Goal: Use online tool/utility: Use online tool/utility

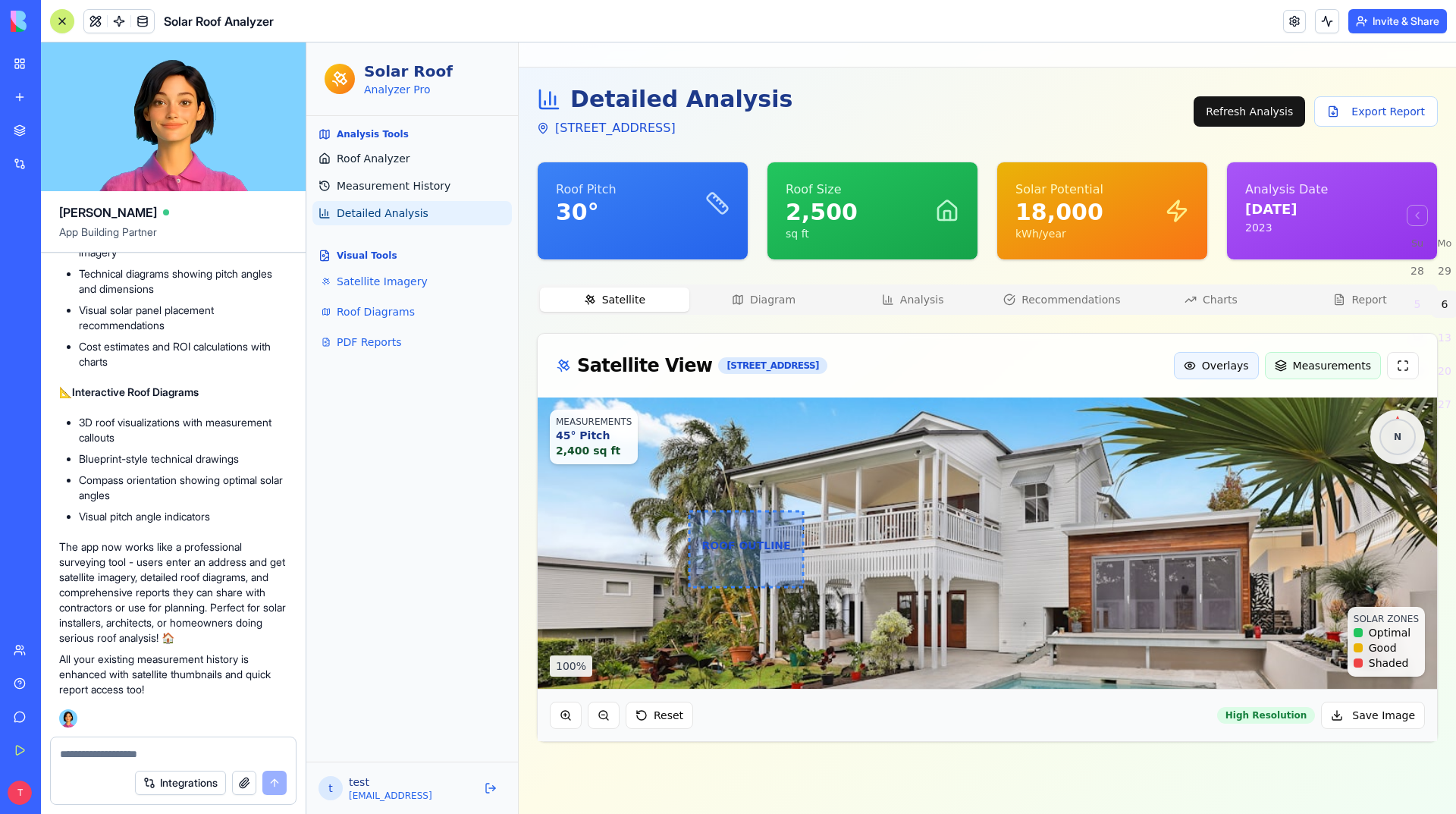
scroll to position [11, 0]
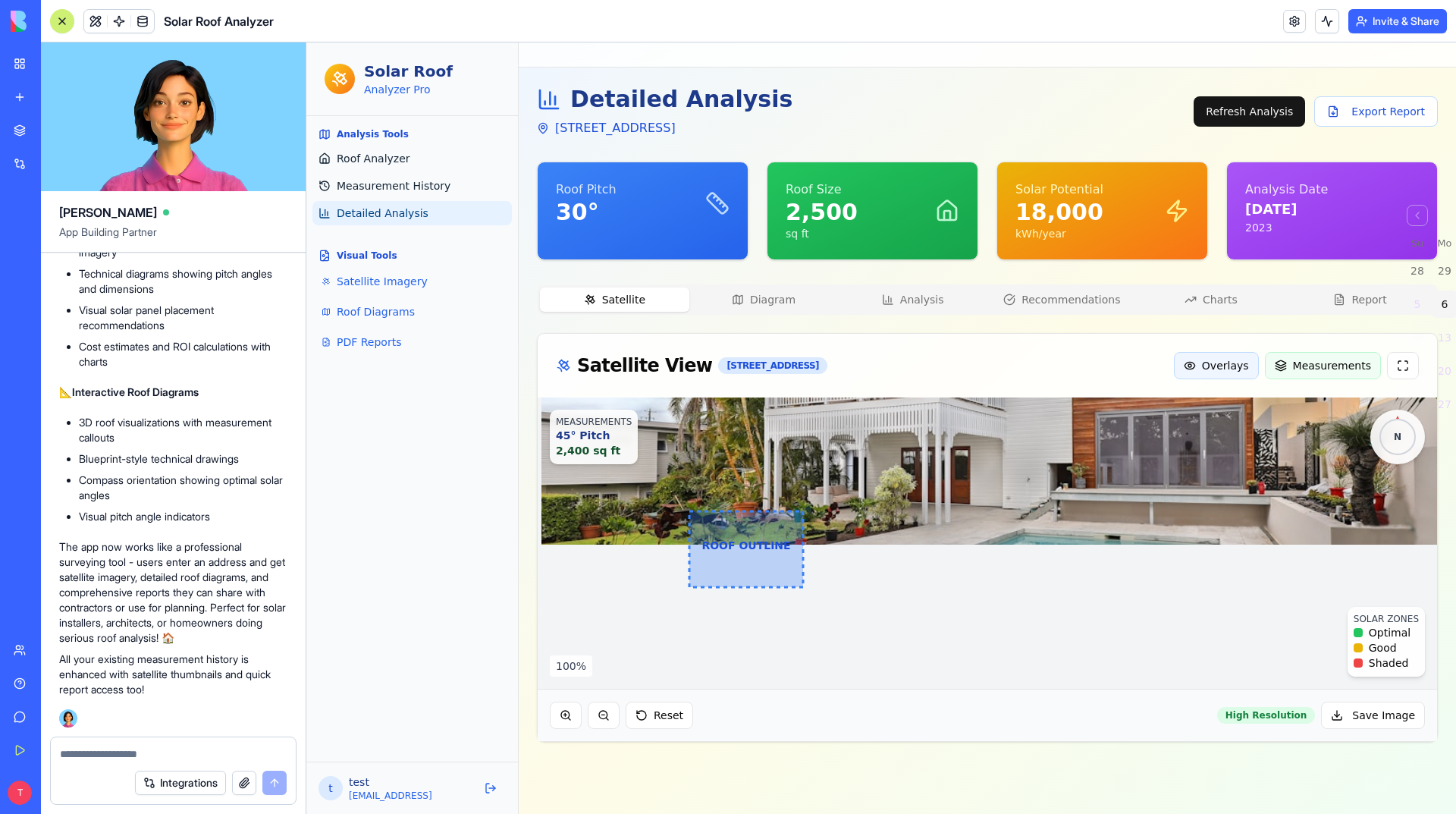
drag, startPoint x: 777, startPoint y: 541, endPoint x: 787, endPoint y: 393, distance: 148.3
click at [787, 393] on img at bounding box center [992, 398] width 900 height 291
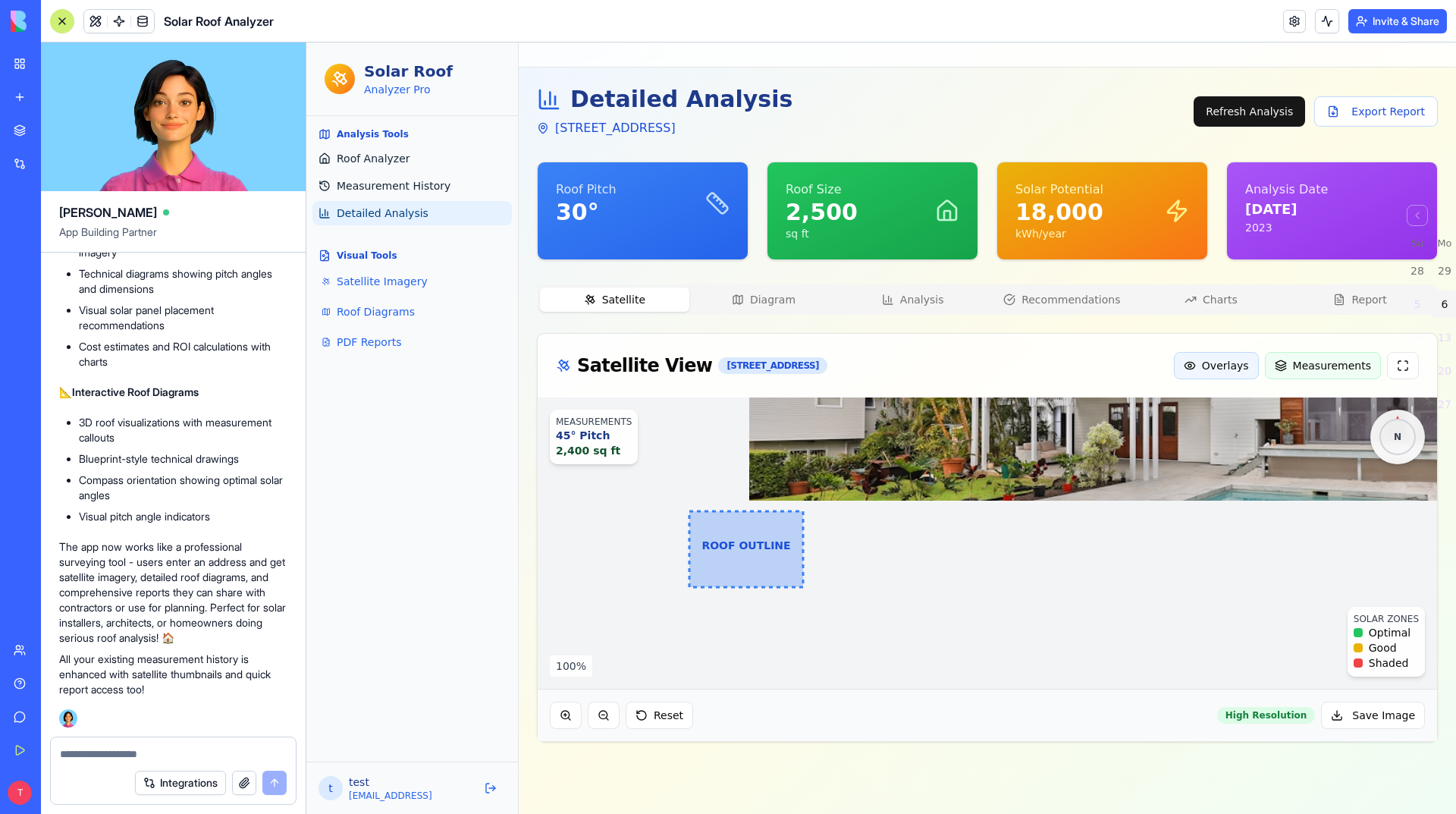
drag, startPoint x: 886, startPoint y: 521, endPoint x: 1095, endPoint y: 477, distance: 213.6
click at [1095, 477] on img at bounding box center [1199, 354] width 900 height 291
click at [751, 553] on div "ROOF OUTLINE MEASUREMENTS 45° Pitch 2,400 sq ft SOLAR ZONES Optimal Good Shaded…" at bounding box center [988, 543] width 900 height 291
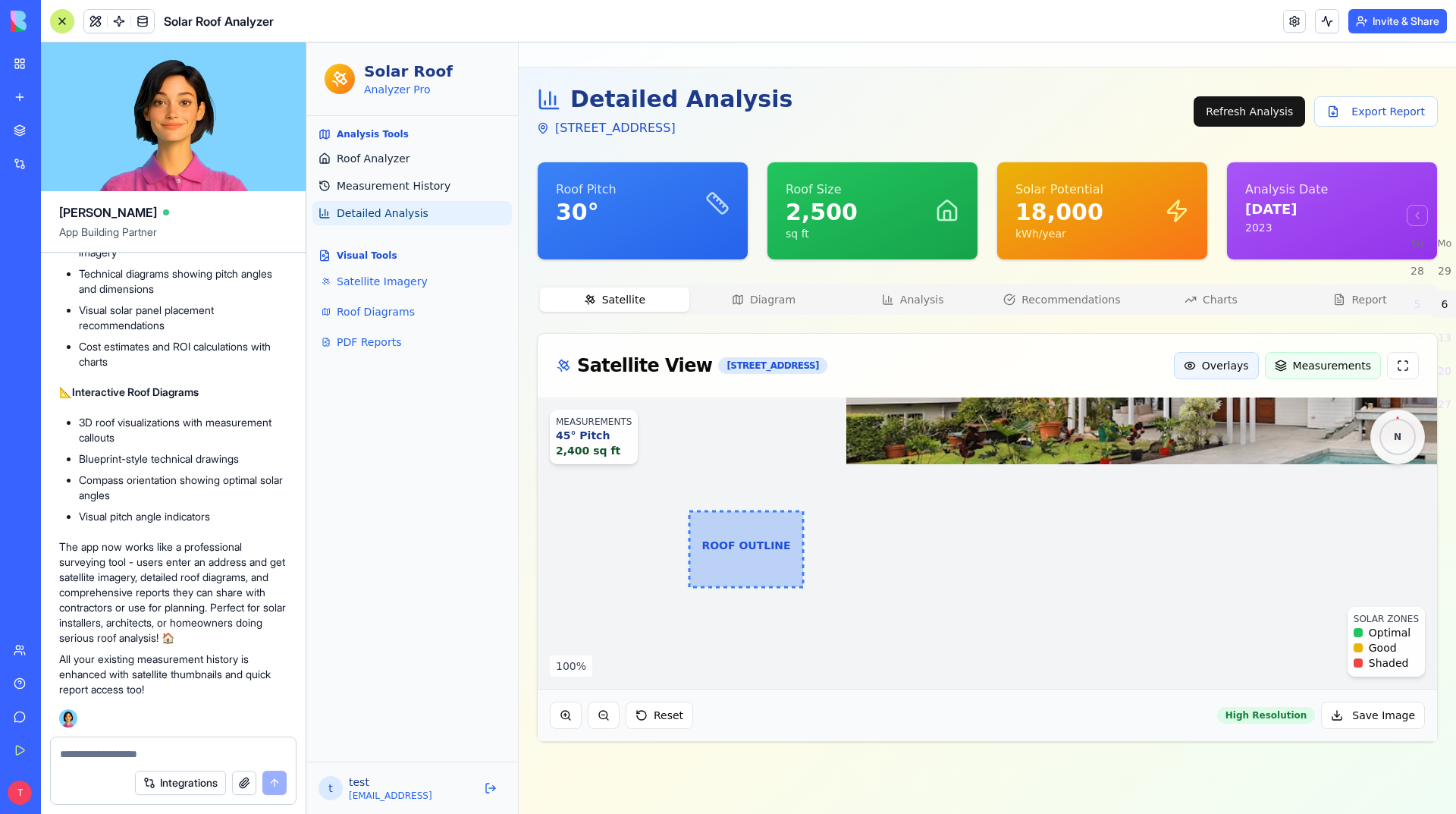
drag, startPoint x: 764, startPoint y: 534, endPoint x: 863, endPoint y: 496, distance: 106.0
click at [863, 496] on div "ROOF OUTLINE MEASUREMENTS 45° Pitch 2,400 sq ft SOLAR ZONES Optimal Good Shaded…" at bounding box center [988, 543] width 900 height 291
drag, startPoint x: 1049, startPoint y: 484, endPoint x: 674, endPoint y: 692, distance: 428.8
click at [674, 692] on div "ROOF OUTLINE MEASUREMENTS 45° Pitch 2,400 sq ft SOLAR ZONES Optimal Good Shaded…" at bounding box center [988, 569] width 900 height 344
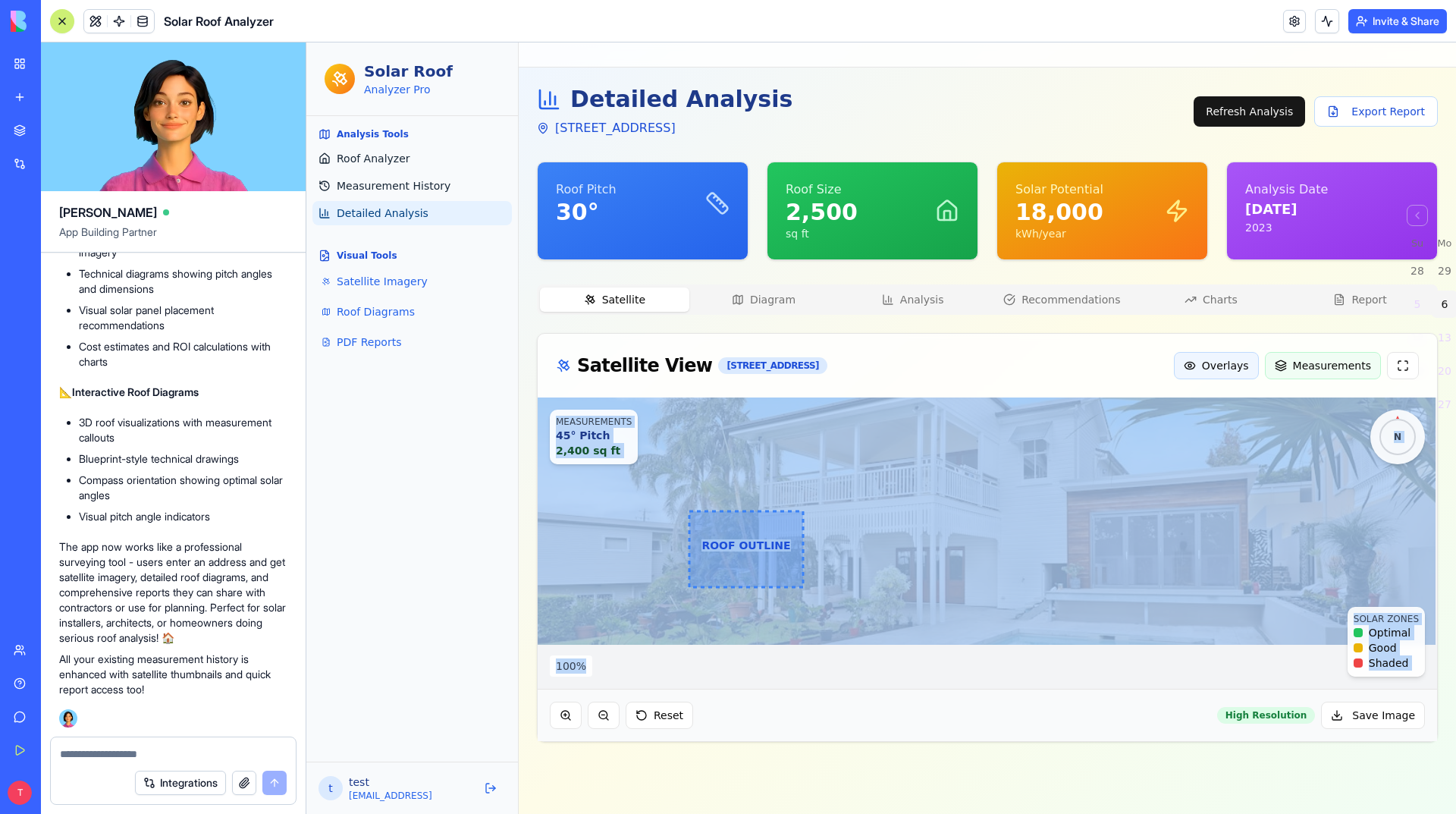
click at [845, 605] on img at bounding box center [986, 499] width 900 height 291
click at [537, 541] on div "Detailed Analysis [STREET_ADDRESS] Refresh Analysis Export Report Roof Pitch 30…" at bounding box center [987, 413] width 937 height 692
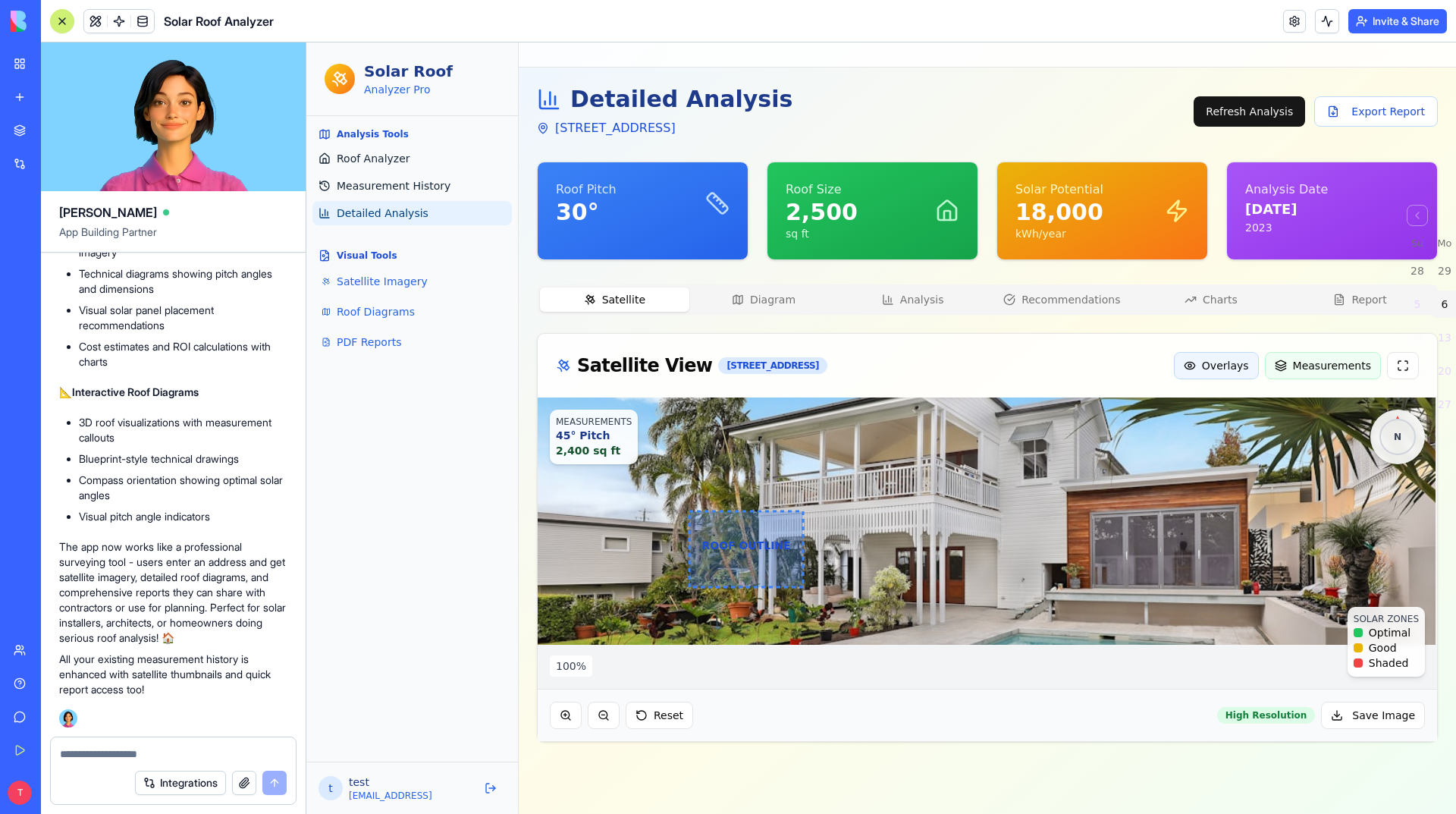
click at [407, 216] on span "Detailed Analysis" at bounding box center [382, 213] width 92 height 15
click at [395, 164] on span "Roof Analyzer" at bounding box center [373, 159] width 74 height 15
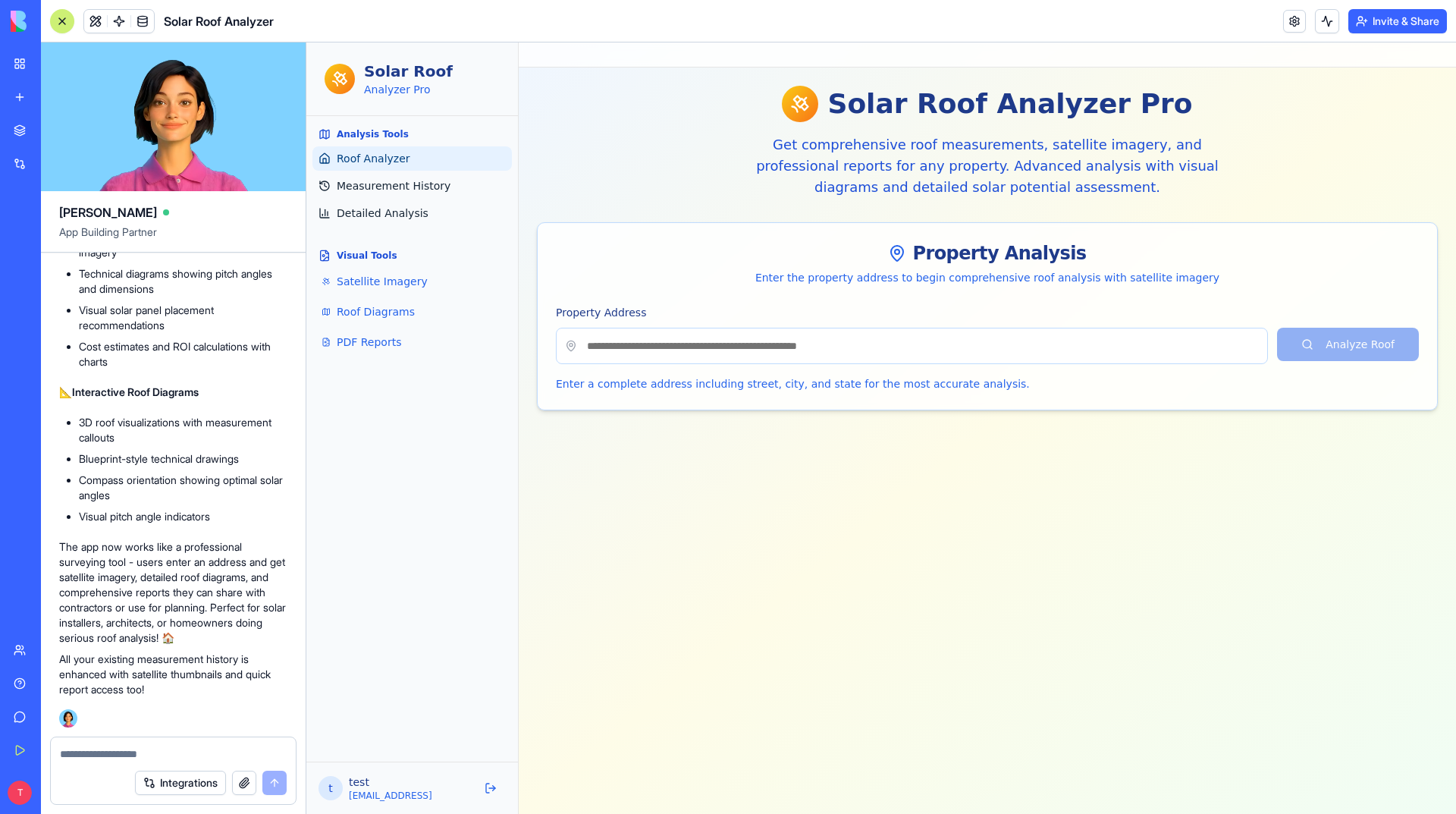
scroll to position [0, 0]
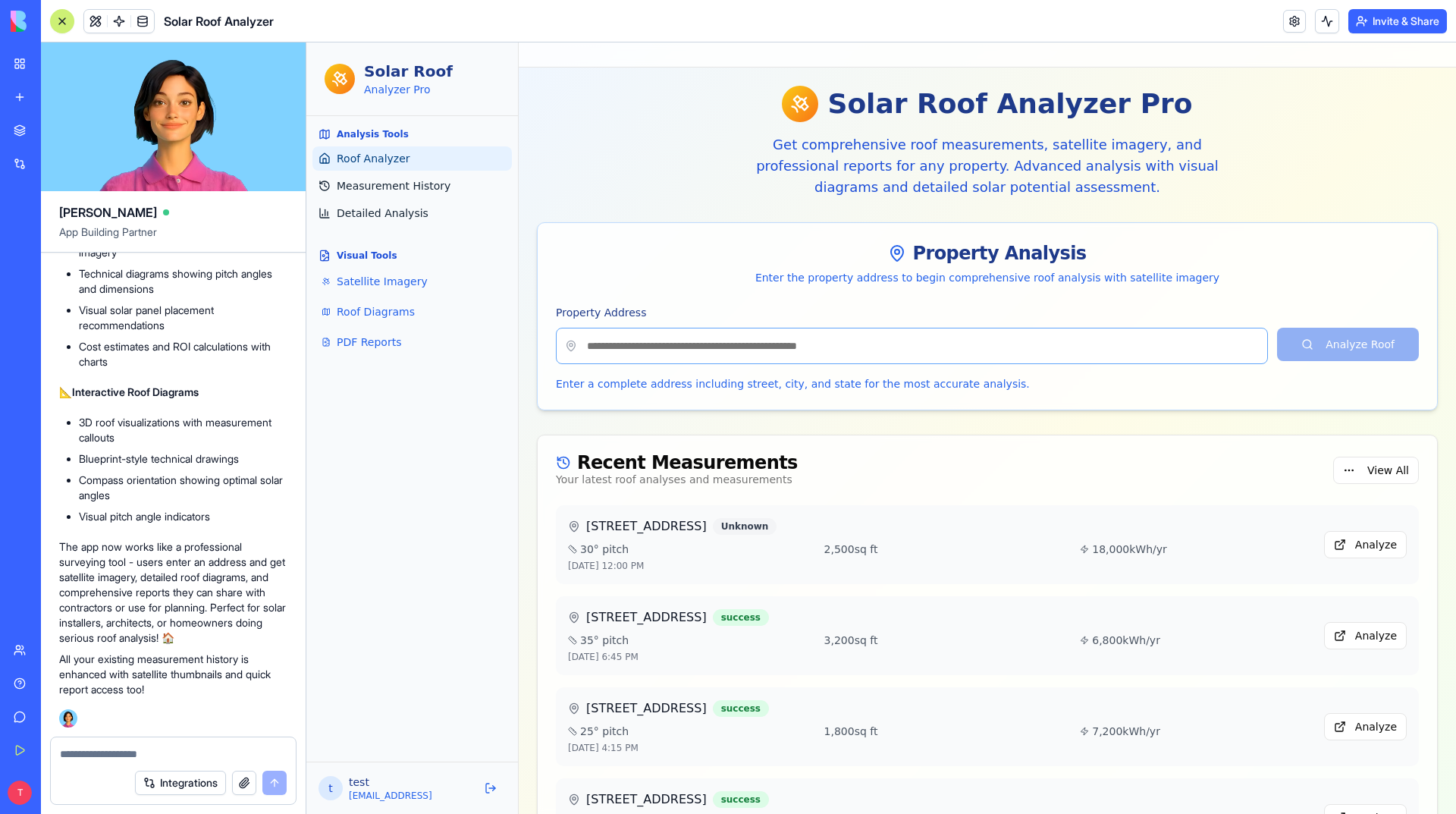
click at [863, 362] on input "Property Address" at bounding box center [912, 346] width 712 height 36
